Goal: Information Seeking & Learning: Learn about a topic

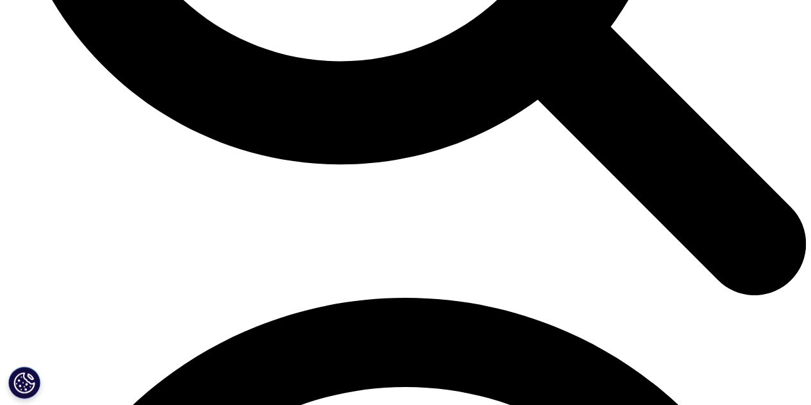
scroll to position [1329, 0]
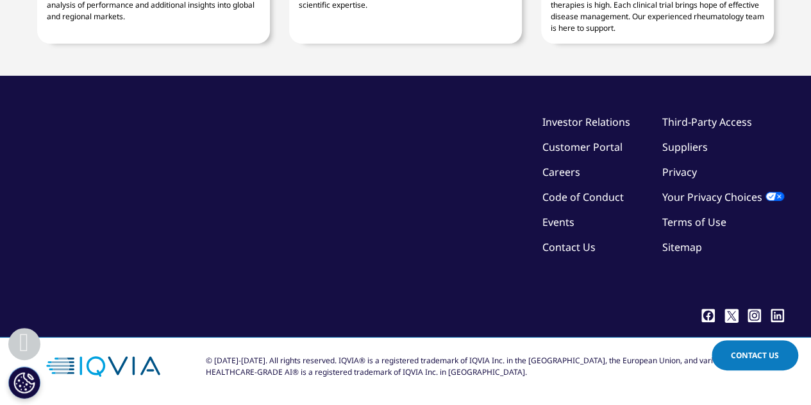
scroll to position [3652, 0]
